Goal: Transaction & Acquisition: Purchase product/service

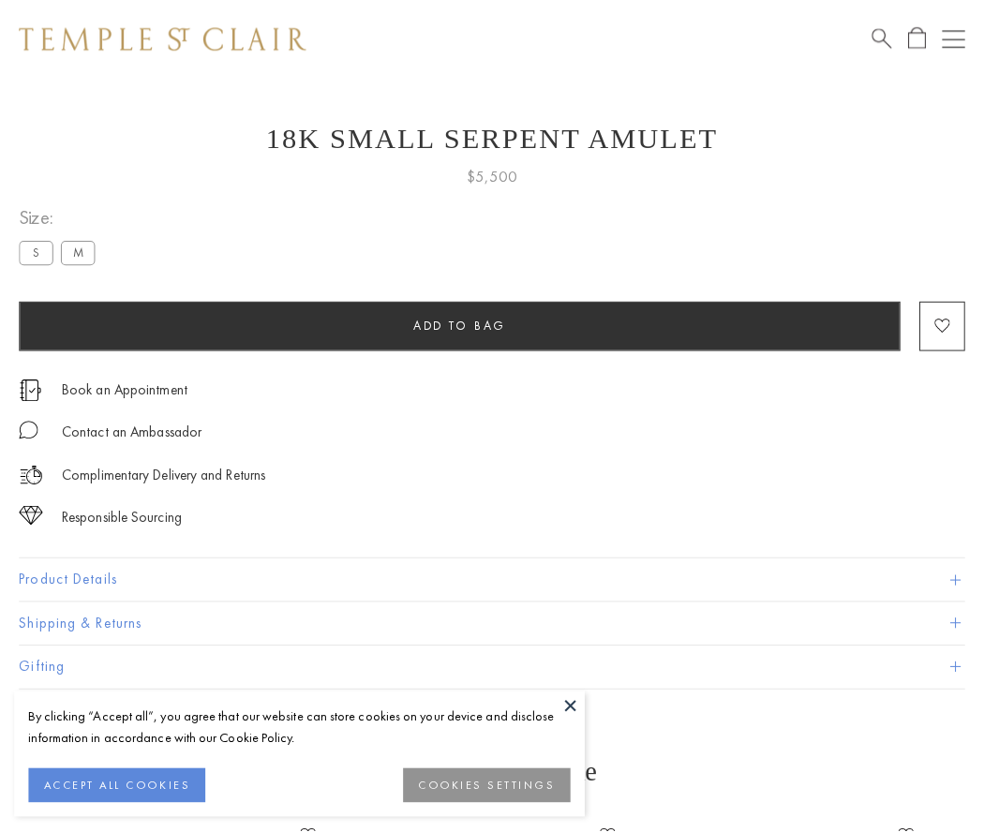
scroll to position [73, 0]
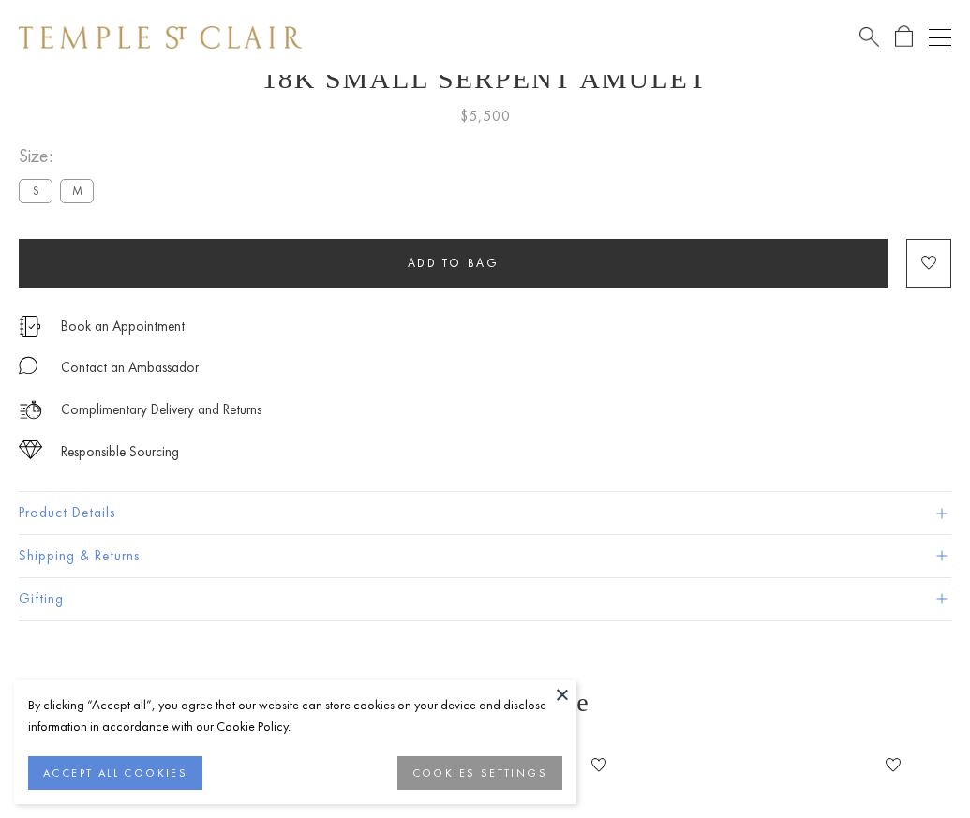
click at [453, 262] on span "Add to bag" at bounding box center [454, 263] width 92 height 16
